Goal: Information Seeking & Learning: Learn about a topic

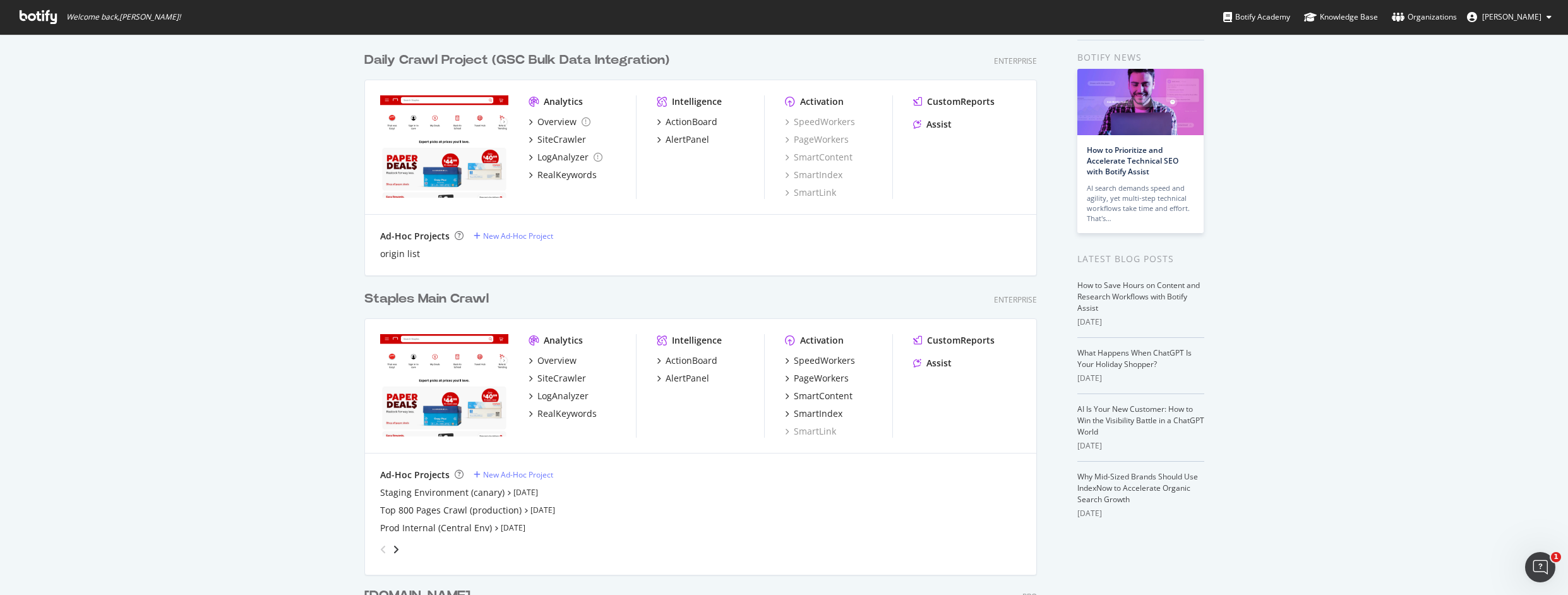
scroll to position [54, 0]
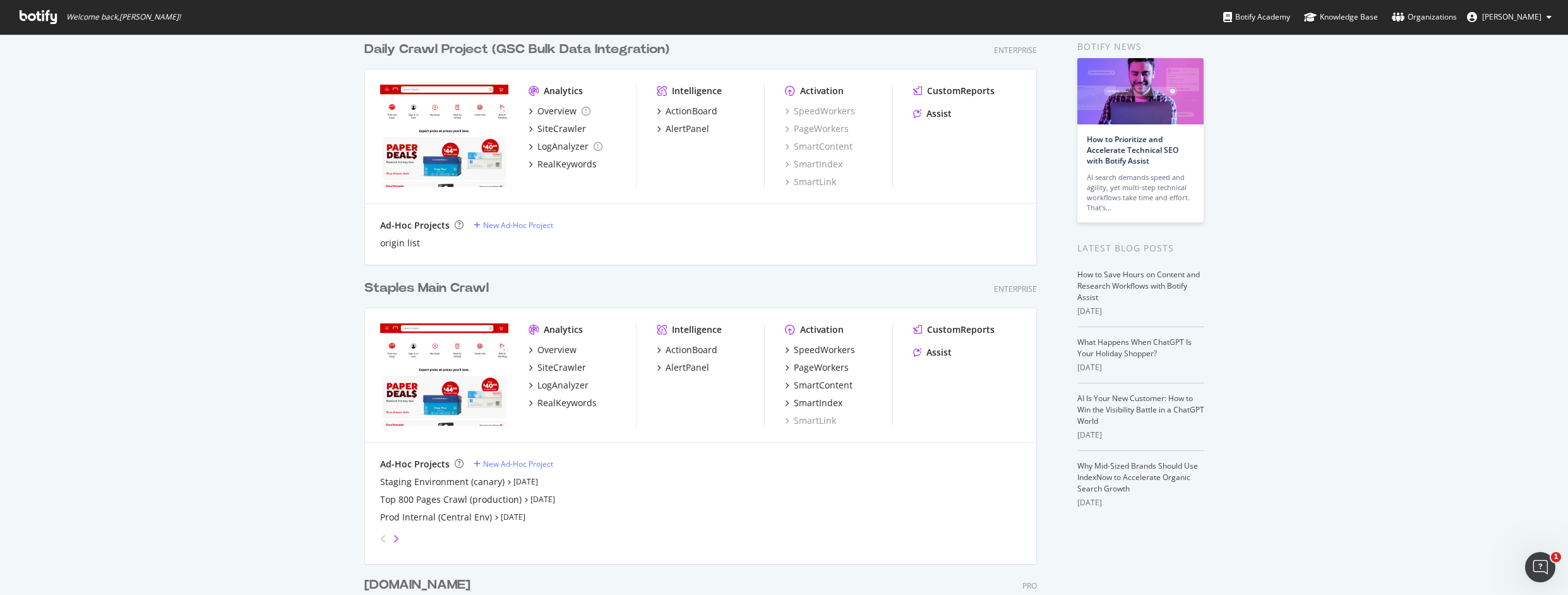
click at [393, 540] on icon "angle-right" at bounding box center [396, 539] width 7 height 10
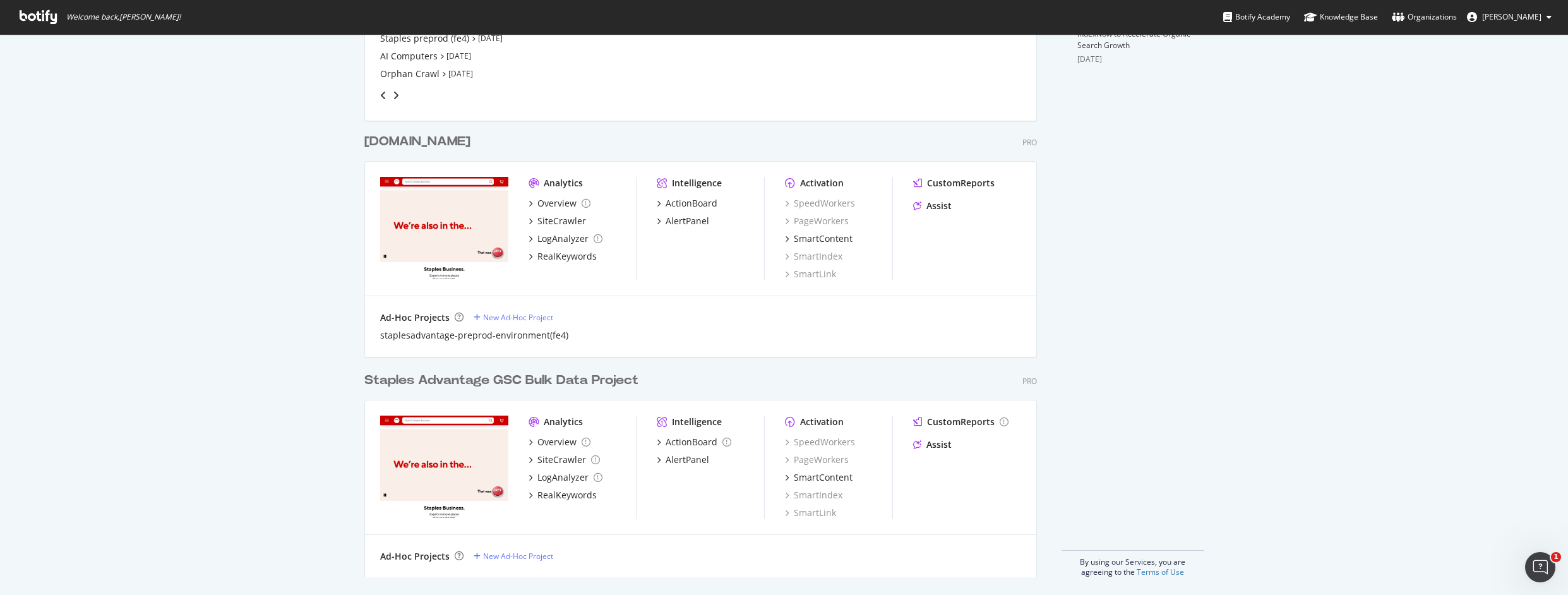
scroll to position [500, 0]
click at [800, 471] on div "SmartContent" at bounding box center [823, 475] width 58 height 12
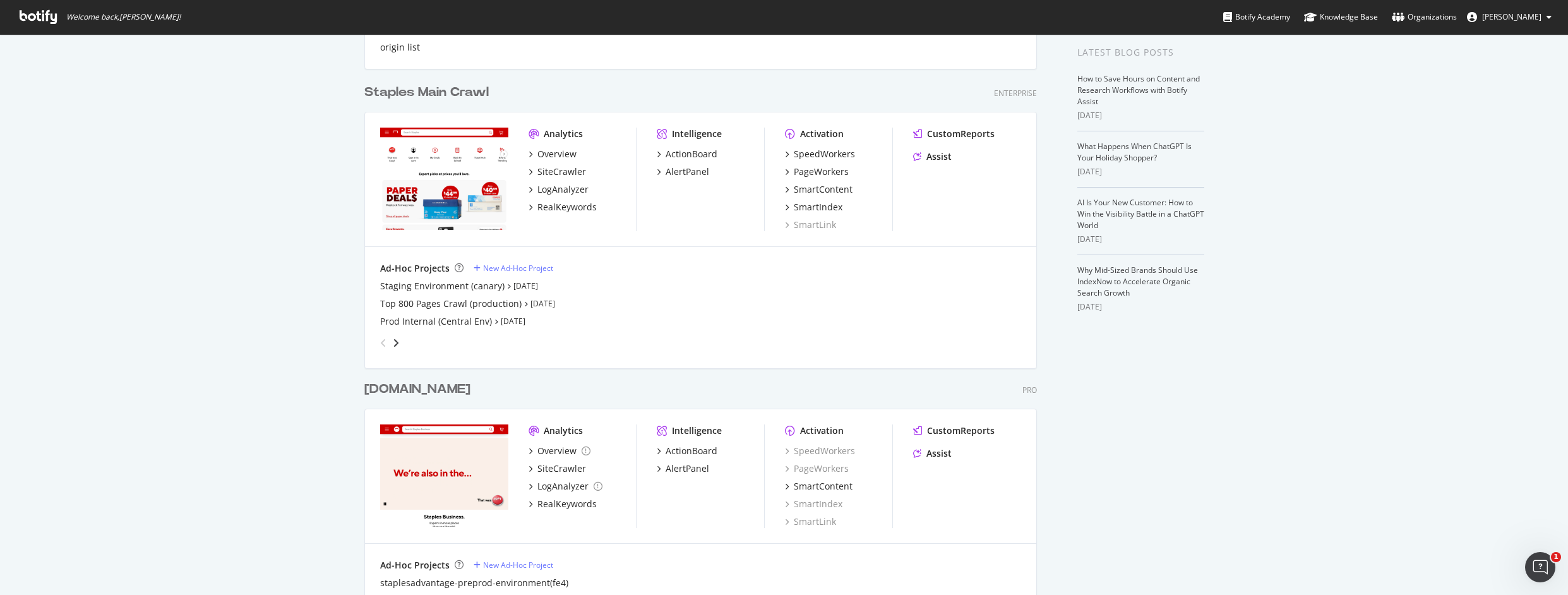
scroll to position [167, 0]
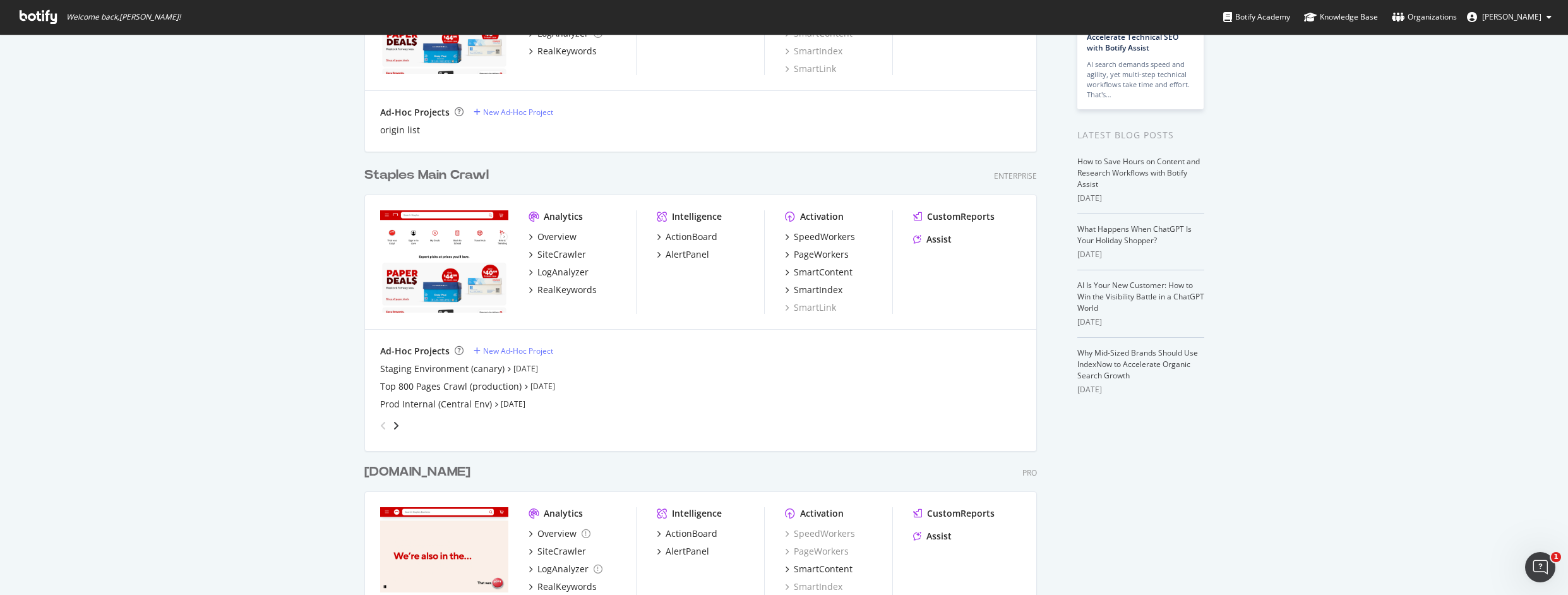
click at [393, 419] on div "angle-right" at bounding box center [395, 425] width 9 height 12
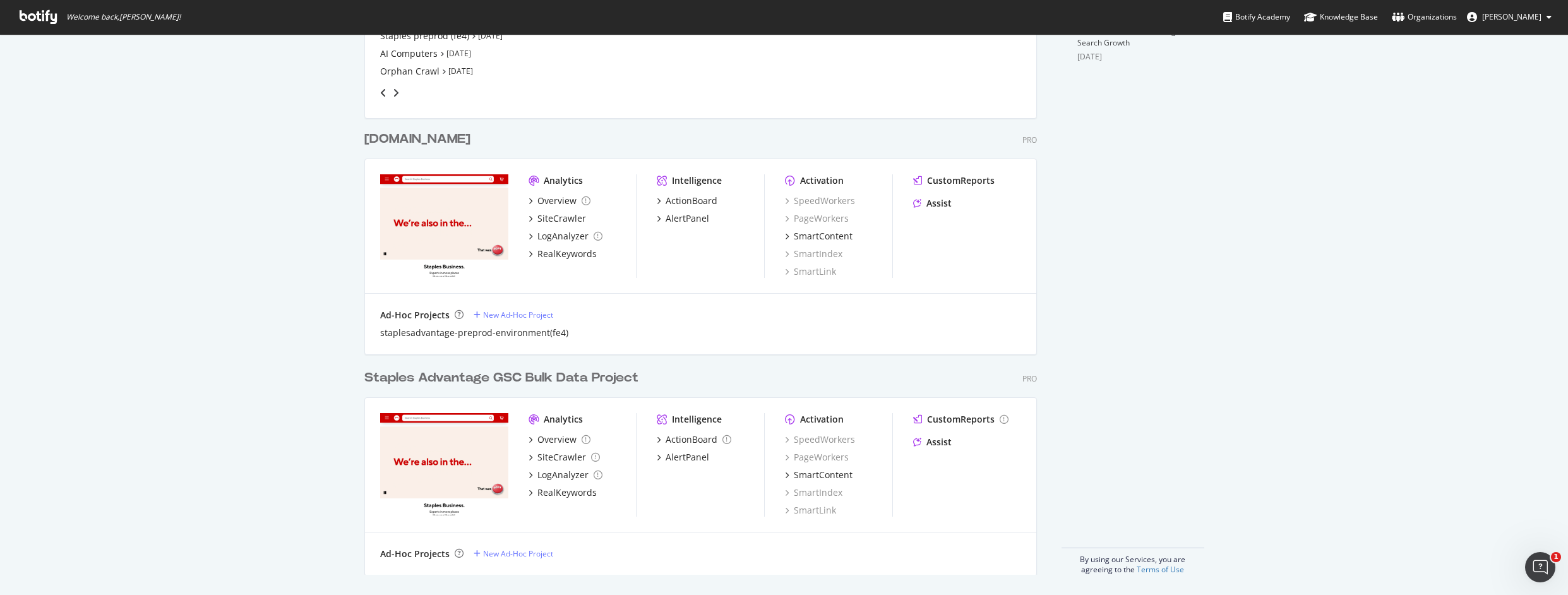
scroll to position [0, 0]
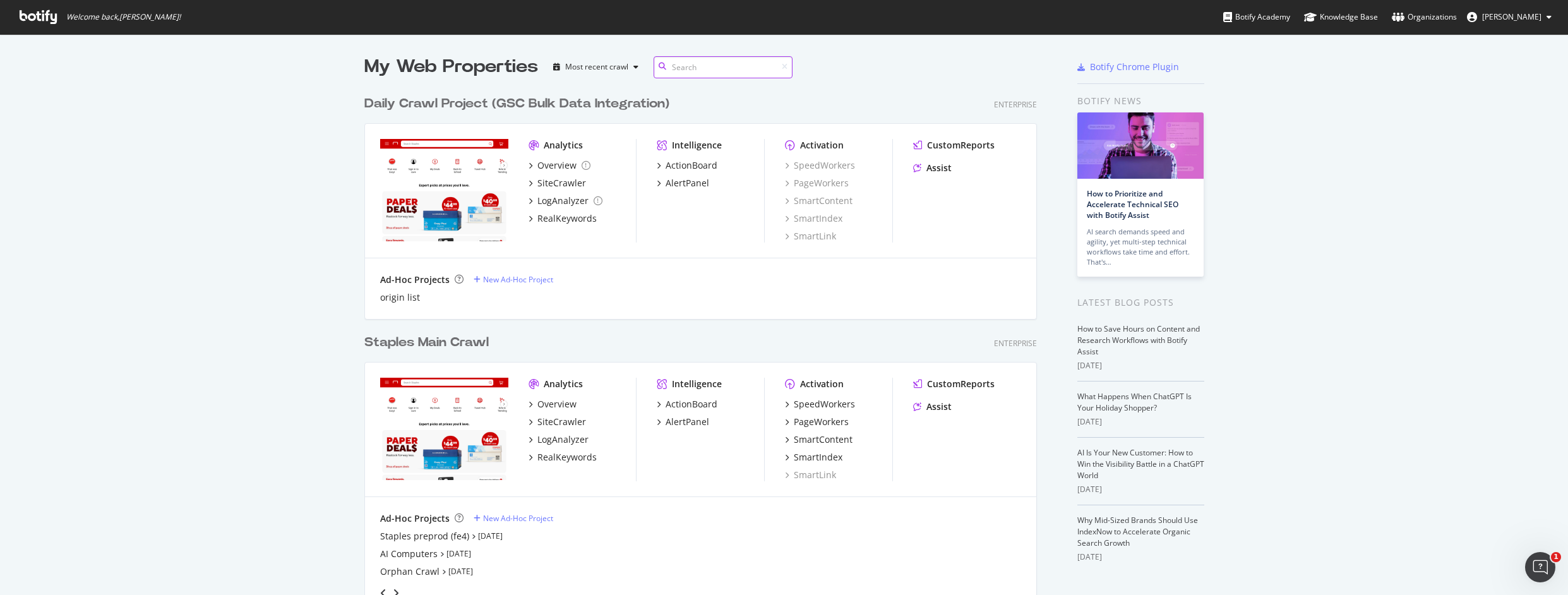
click at [689, 65] on input at bounding box center [722, 67] width 139 height 22
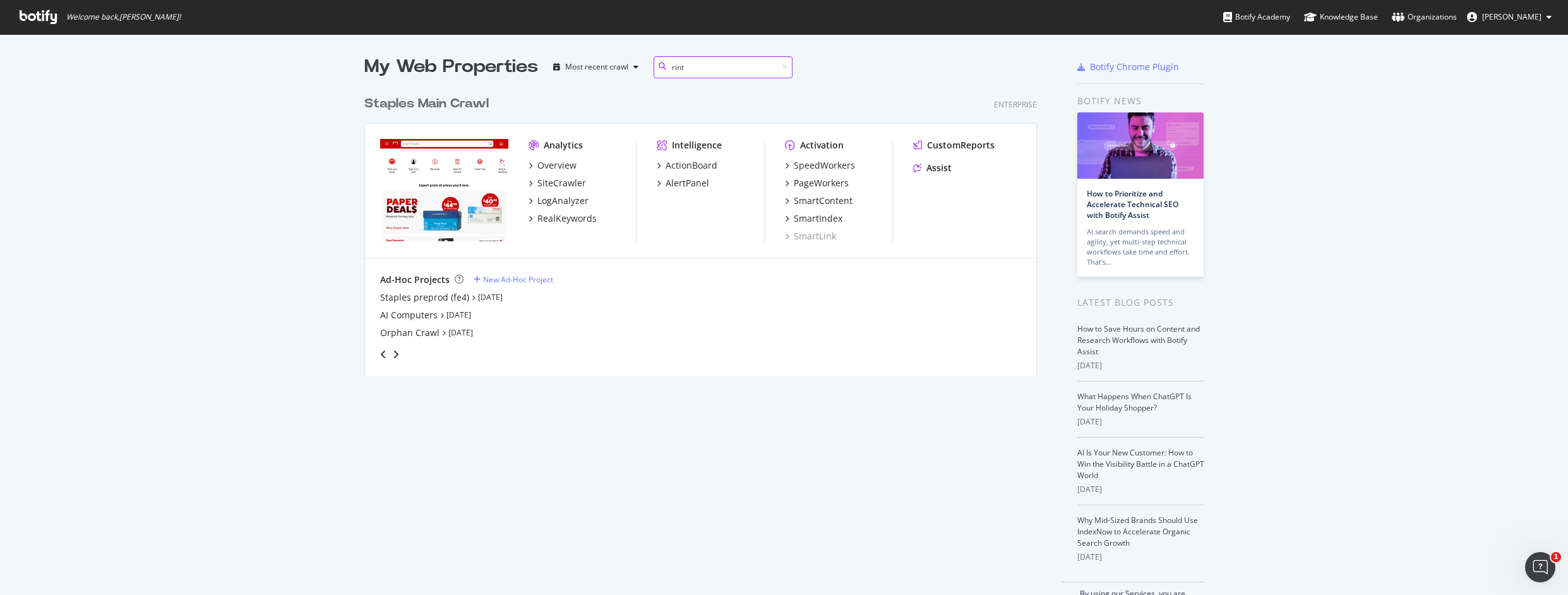
click at [670, 71] on input "rint" at bounding box center [722, 67] width 139 height 22
drag, startPoint x: 667, startPoint y: 68, endPoint x: 693, endPoint y: 75, distance: 26.9
click at [667, 68] on input "rint" at bounding box center [722, 67] width 139 height 22
type input "print"
click at [394, 356] on icon "angle-right" at bounding box center [396, 354] width 7 height 10
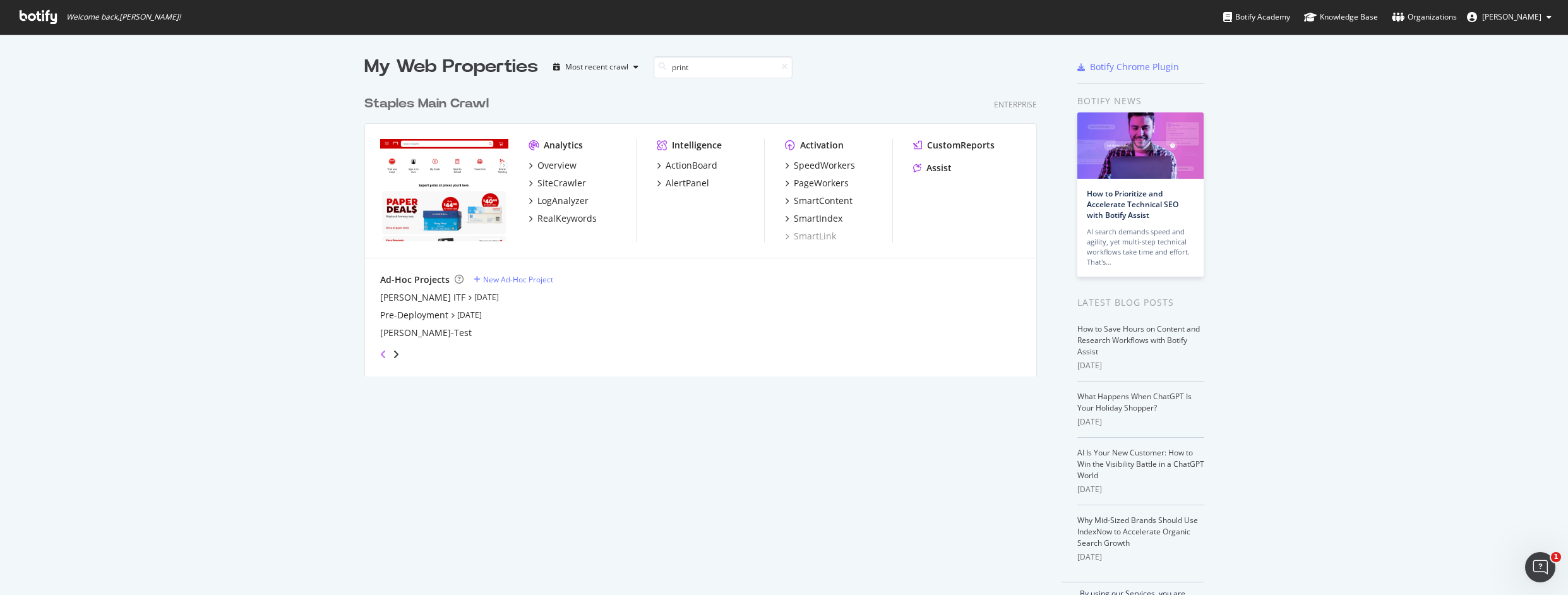
click at [380, 357] on icon "angle-left" at bounding box center [384, 354] width 7 height 10
click at [401, 315] on div "AI Computers" at bounding box center [409, 315] width 58 height 12
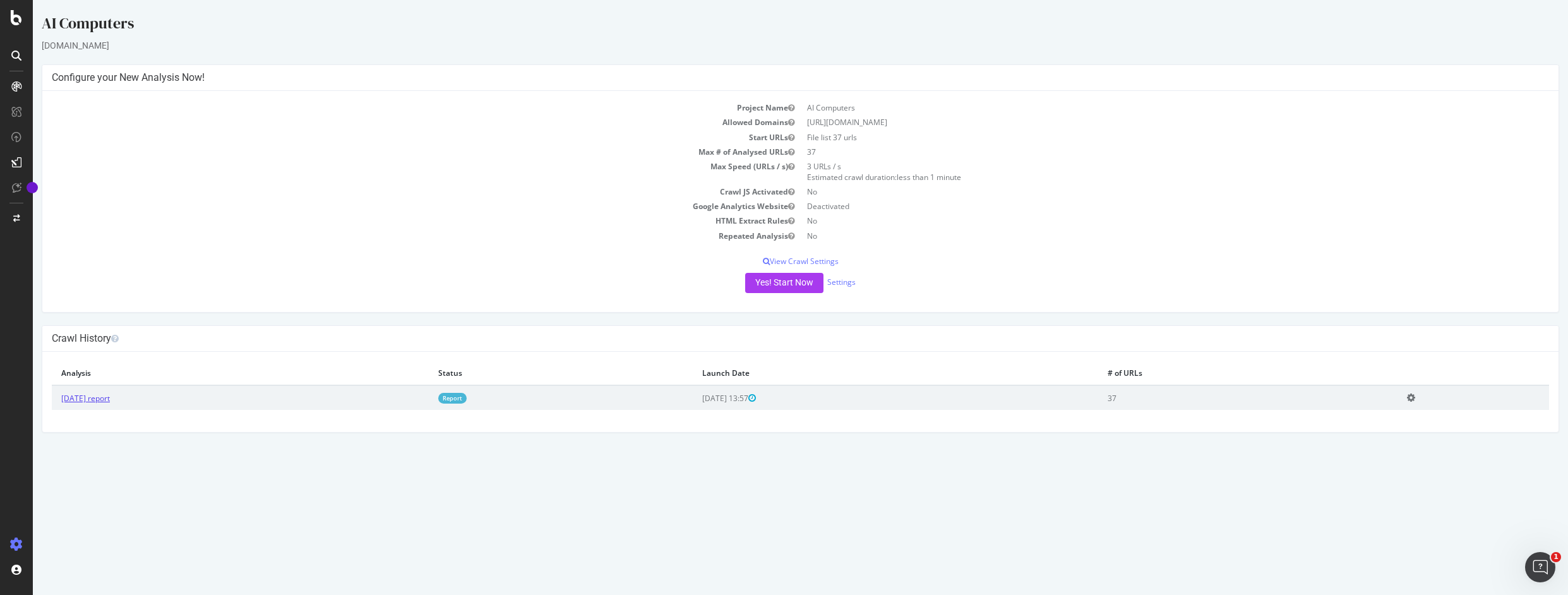
click at [110, 401] on link "[DATE] report" at bounding box center [85, 398] width 49 height 11
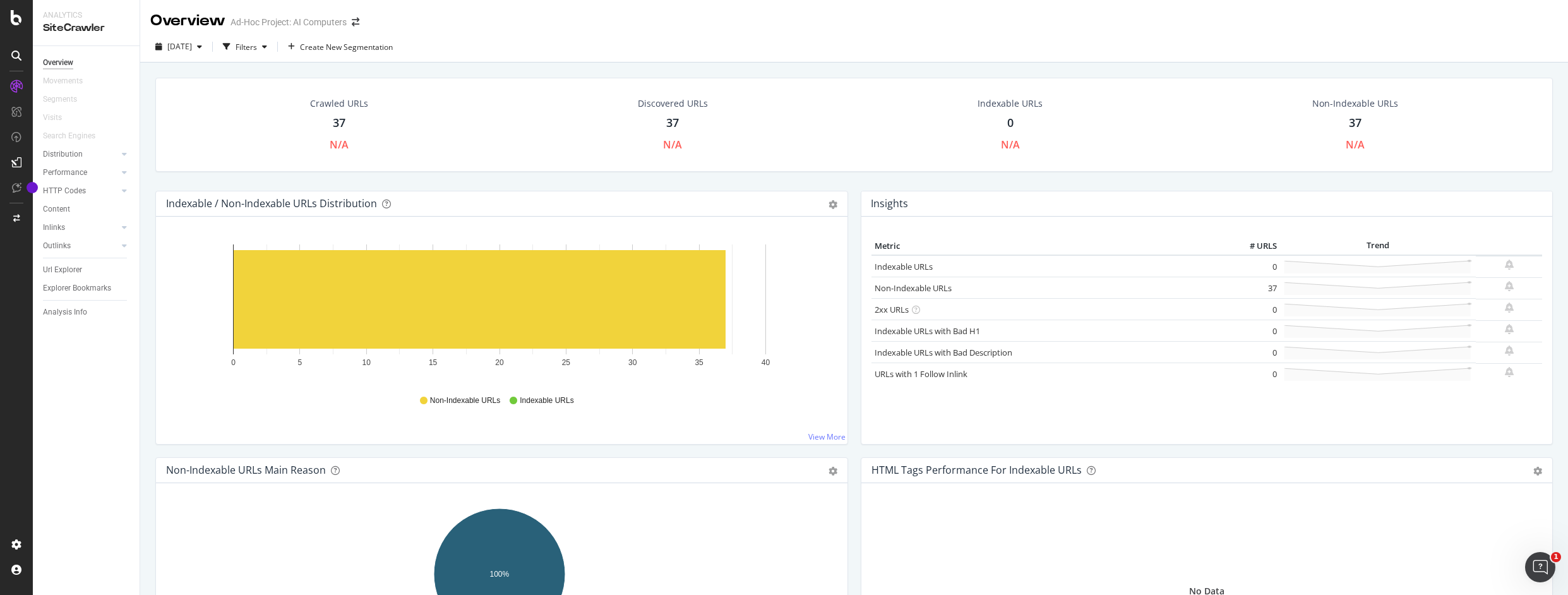
click at [335, 126] on div "37" at bounding box center [338, 124] width 12 height 16
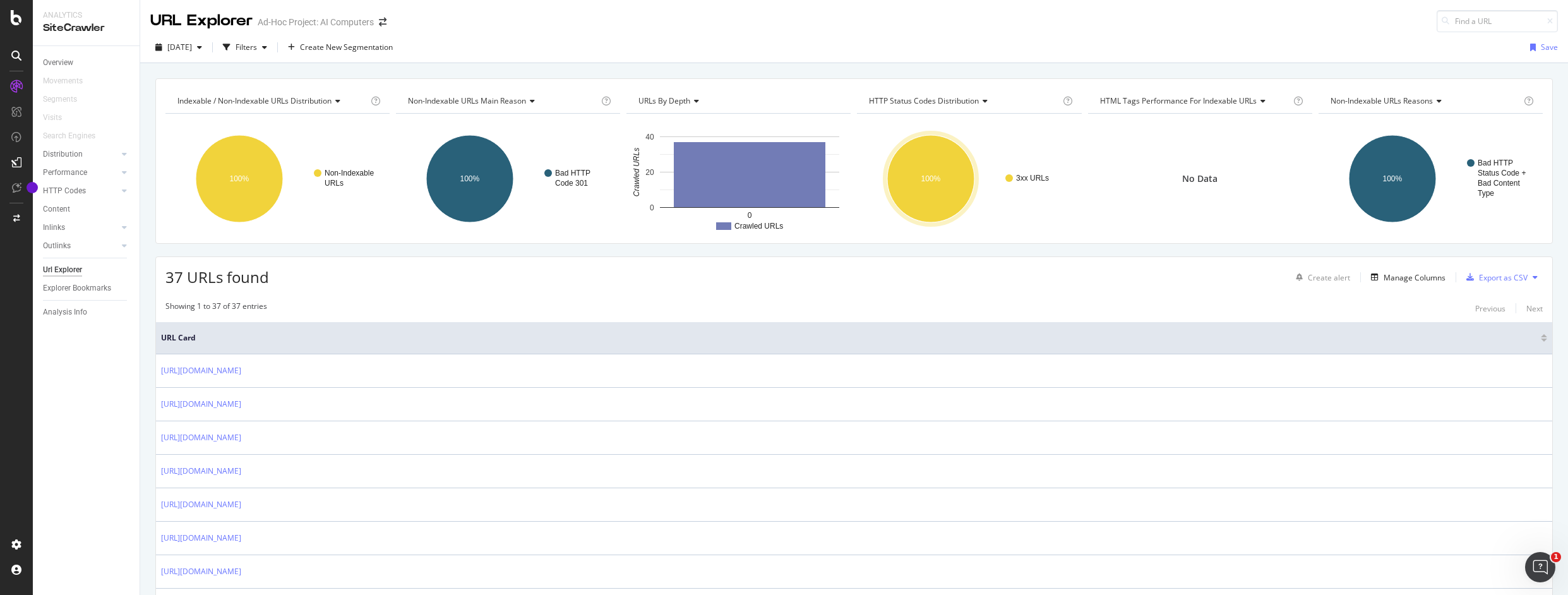
click at [922, 180] on text "100%" at bounding box center [931, 179] width 20 height 9
